Goal: Task Accomplishment & Management: Book appointment/travel/reservation

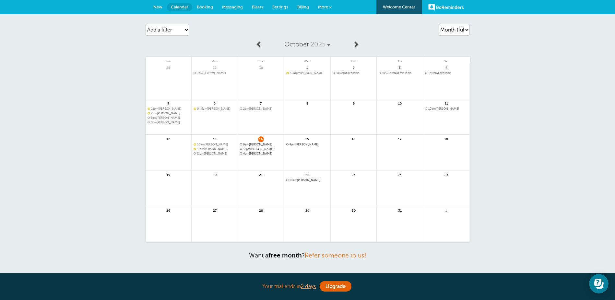
click at [157, 6] on span "New" at bounding box center [157, 7] width 9 height 5
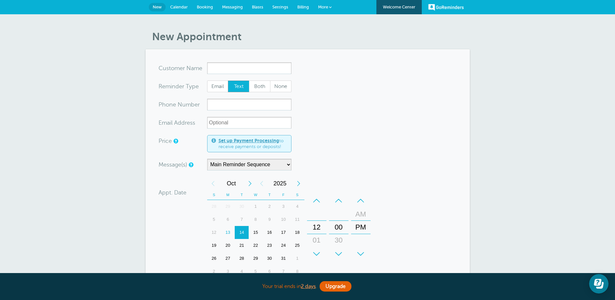
click at [258, 67] on input "x-no-autofill" at bounding box center [249, 68] width 84 height 12
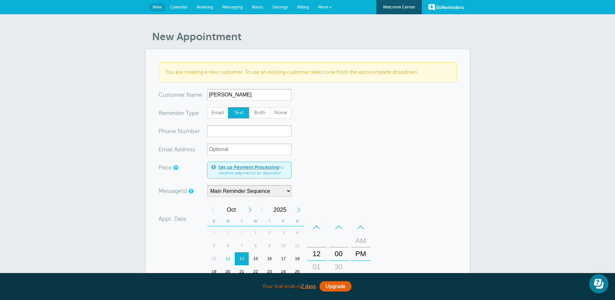
type input "[PERSON_NAME]"
click at [251, 135] on input "xxx-no-autofill" at bounding box center [249, 131] width 84 height 12
type input "6626680224"
type input "sandie_cayson@yahoo.com"
click at [107, 154] on div "New Appointment You are creating a new customer. To use an existing customer se…" at bounding box center [307, 243] width 615 height 458
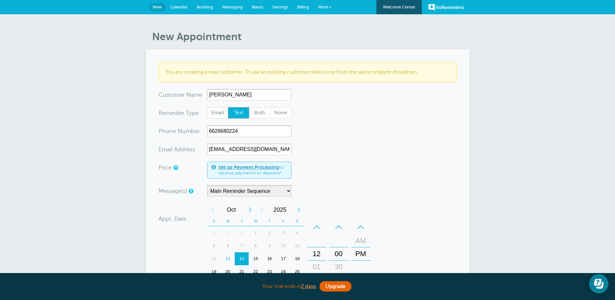
click at [299, 260] on div "18" at bounding box center [298, 258] width 14 height 13
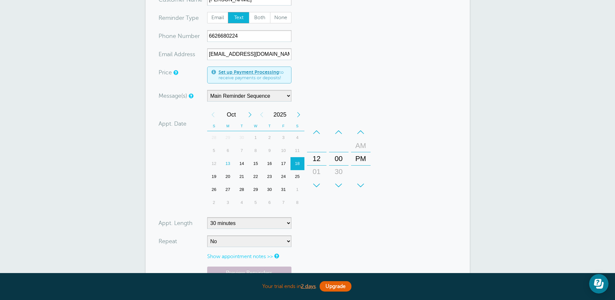
scroll to position [97, 0]
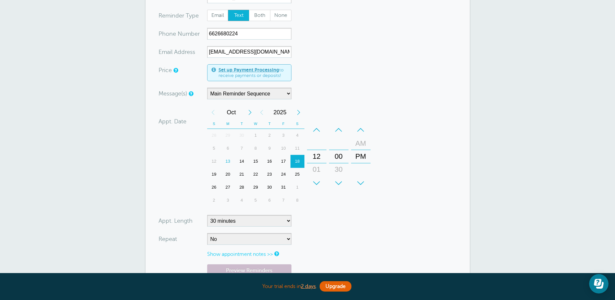
click at [319, 181] on div "+" at bounding box center [316, 182] width 19 height 13
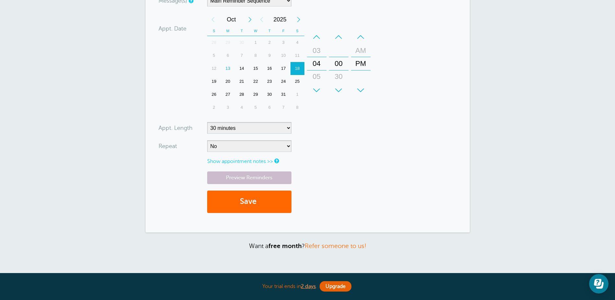
scroll to position [191, 0]
click at [248, 208] on button "Save" at bounding box center [249, 201] width 84 height 22
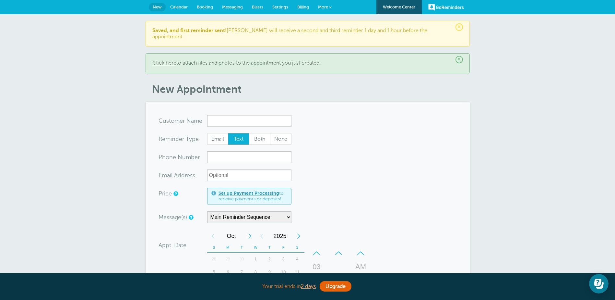
click at [181, 6] on span "Calendar" at bounding box center [179, 7] width 18 height 5
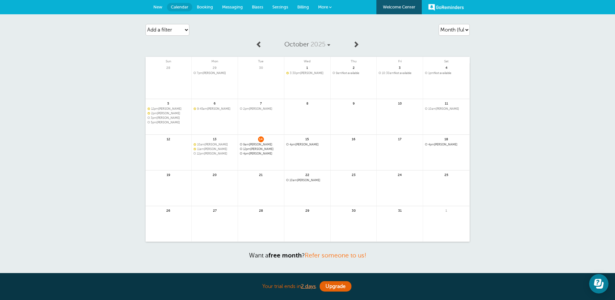
click at [444, 143] on span "4pm [PERSON_NAME]" at bounding box center [446, 145] width 43 height 4
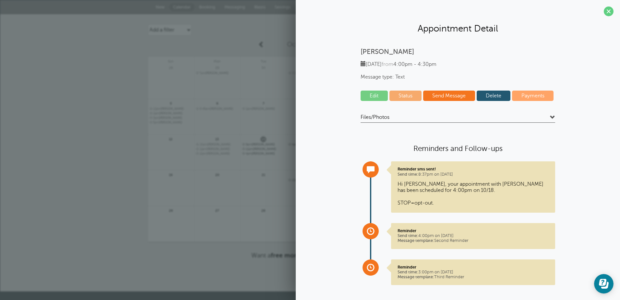
scroll to position [7, 0]
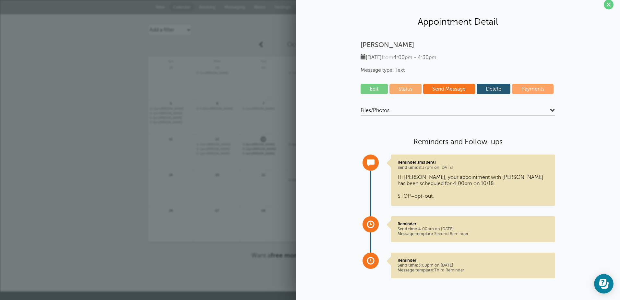
click at [455, 268] on p "Reminder Send time: 3:00pm on [DATE] Message template: Third Reminder" at bounding box center [473, 265] width 151 height 15
